Goal: Transaction & Acquisition: Book appointment/travel/reservation

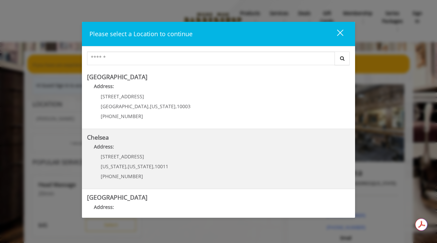
click at [216, 158] on link "Chelsea Address: [STREET_ADDRESS][US_STATE][US_STATE] (917) 639-3902" at bounding box center [218, 159] width 263 height 50
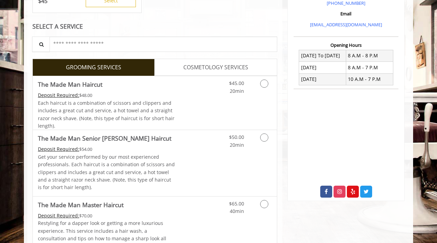
scroll to position [225, 0]
click at [175, 98] on div "Deposit Required: $48.00" at bounding box center [106, 95] width 137 height 8
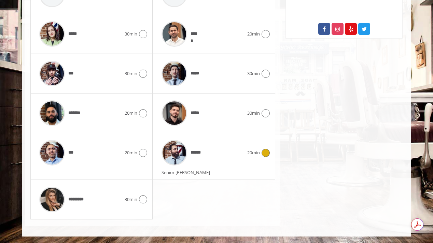
scroll to position [0, 0]
click at [215, 157] on div "******" at bounding box center [202, 153] width 89 height 32
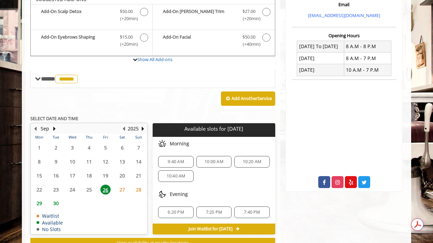
scroll to position [227, 0]
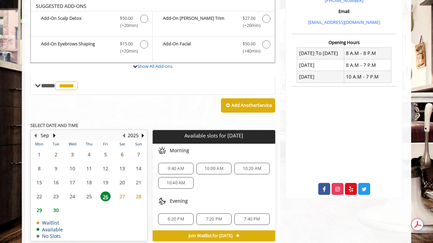
click at [39, 208] on span "29" at bounding box center [39, 210] width 10 height 10
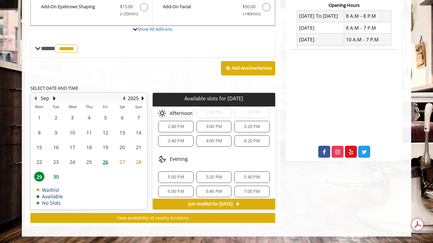
scroll to position [102, 0]
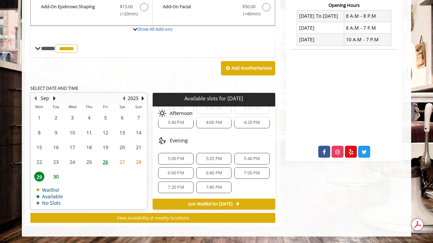
click at [251, 176] on span "7:00 PM" at bounding box center [252, 172] width 16 height 5
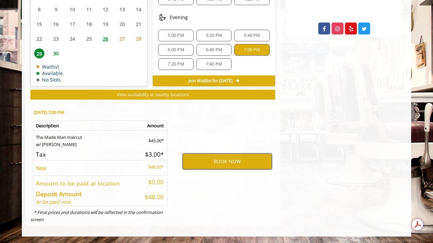
scroll to position [0, 0]
click at [233, 161] on button "BOOK NOW" at bounding box center [227, 162] width 89 height 16
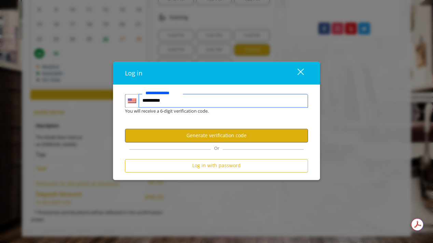
type input "**********"
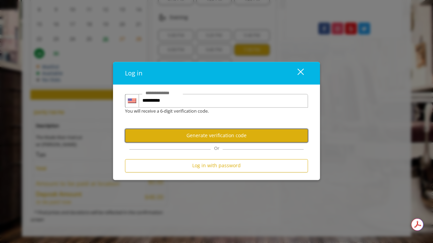
click at [224, 137] on button "Generate verification code" at bounding box center [216, 135] width 183 height 13
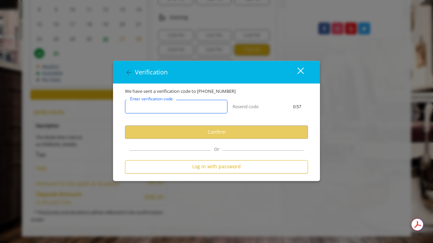
click at [191, 106] on input "Enter verification code" at bounding box center [176, 107] width 102 height 14
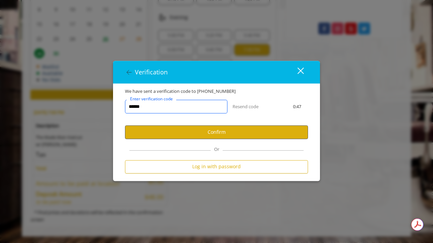
type input "******"
click at [217, 131] on button "Confirm" at bounding box center [216, 132] width 183 height 13
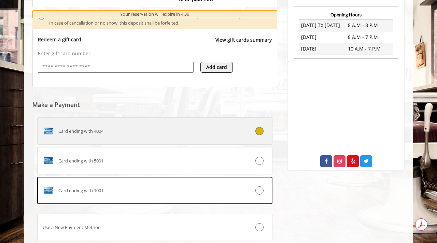
scroll to position [303, 0]
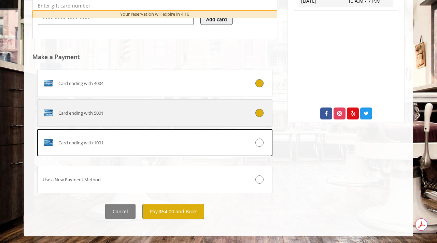
click at [216, 115] on div "Card ending with 5001" at bounding box center [135, 113] width 195 height 11
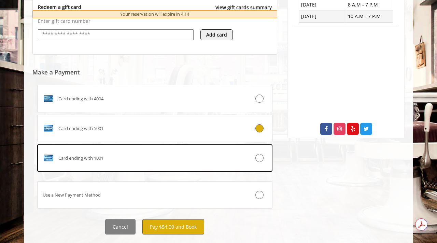
scroll to position [0, 0]
click at [171, 228] on button "Pay $54.00 and Book" at bounding box center [173, 226] width 62 height 15
